Goal: Task Accomplishment & Management: Use online tool/utility

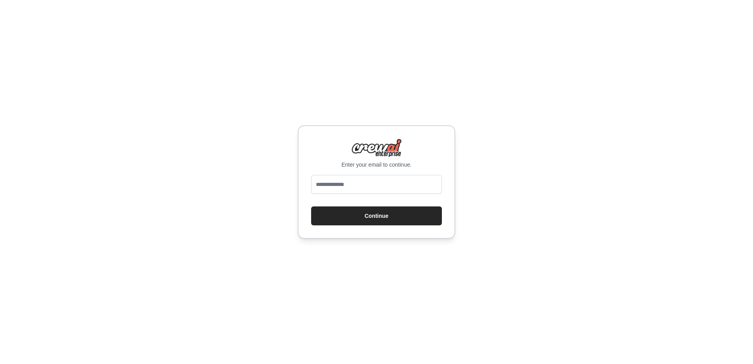
type input "**********"
click at [368, 220] on button "Continue" at bounding box center [376, 215] width 131 height 19
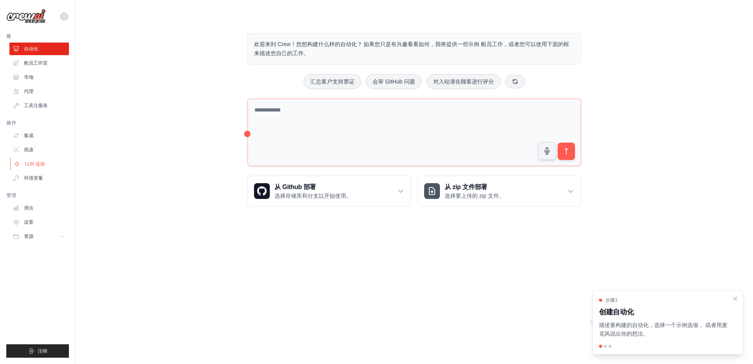
click at [31, 168] on link "LLM 连接" at bounding box center [39, 163] width 59 height 13
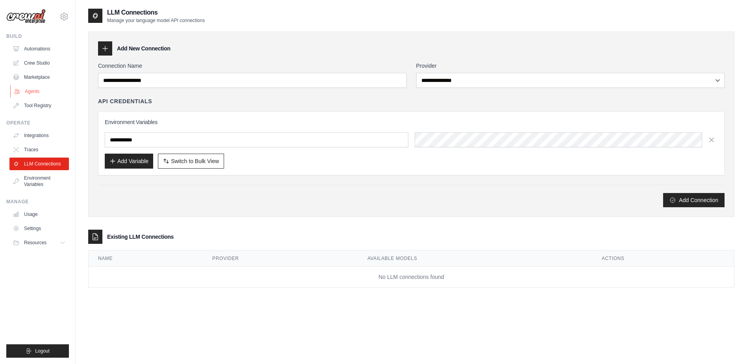
click at [35, 88] on link "Agents" at bounding box center [39, 91] width 59 height 13
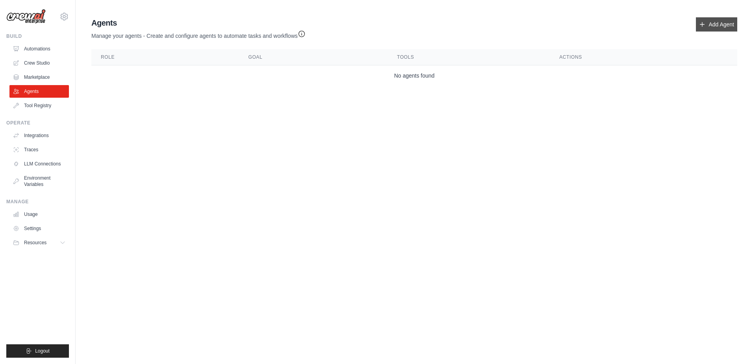
click at [705, 24] on link "Add Agent" at bounding box center [716, 24] width 41 height 14
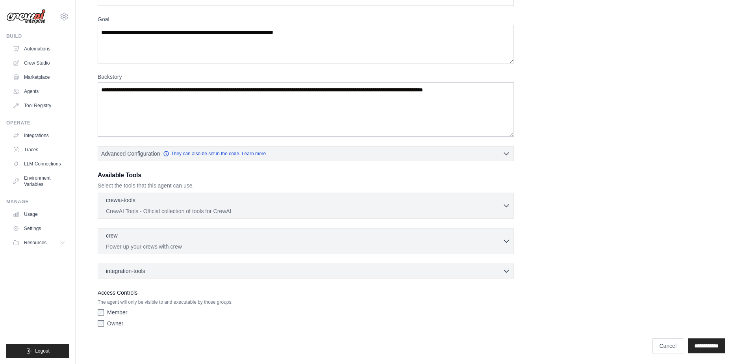
scroll to position [59, 0]
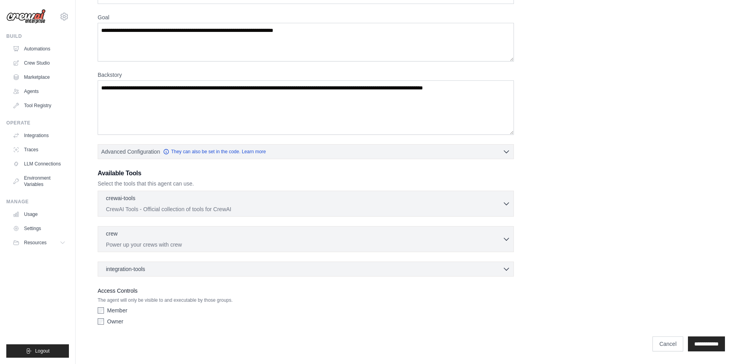
drag, startPoint x: 575, startPoint y: 120, endPoint x: 587, endPoint y: 104, distance: 20.2
click at [587, 104] on div "Role Goal Backstory Advanced Configuration They can also be set in the code. Le…" at bounding box center [411, 154] width 627 height 349
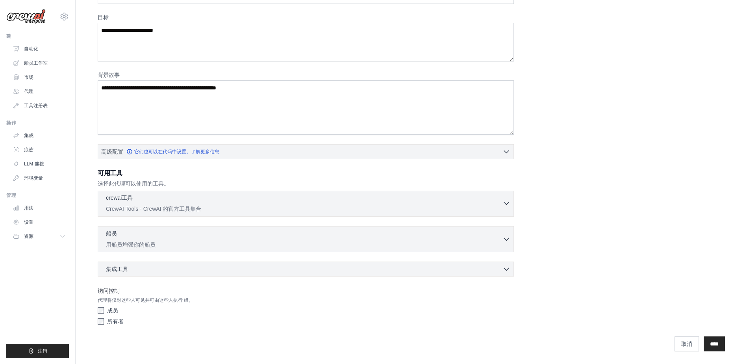
click at [497, 199] on div "crewai工具 0 selected" at bounding box center [304, 198] width 396 height 9
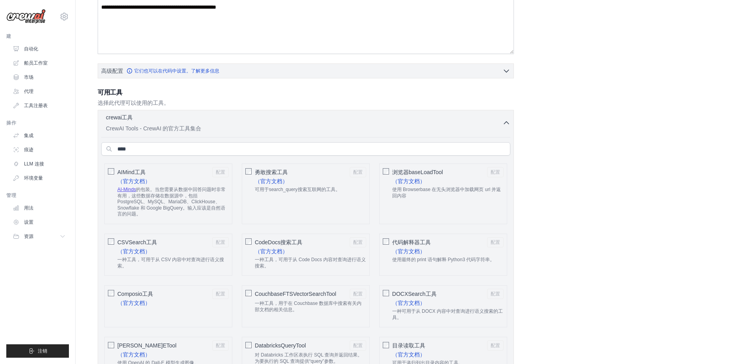
scroll to position [0, 0]
